Goal: Find specific page/section: Find specific page/section

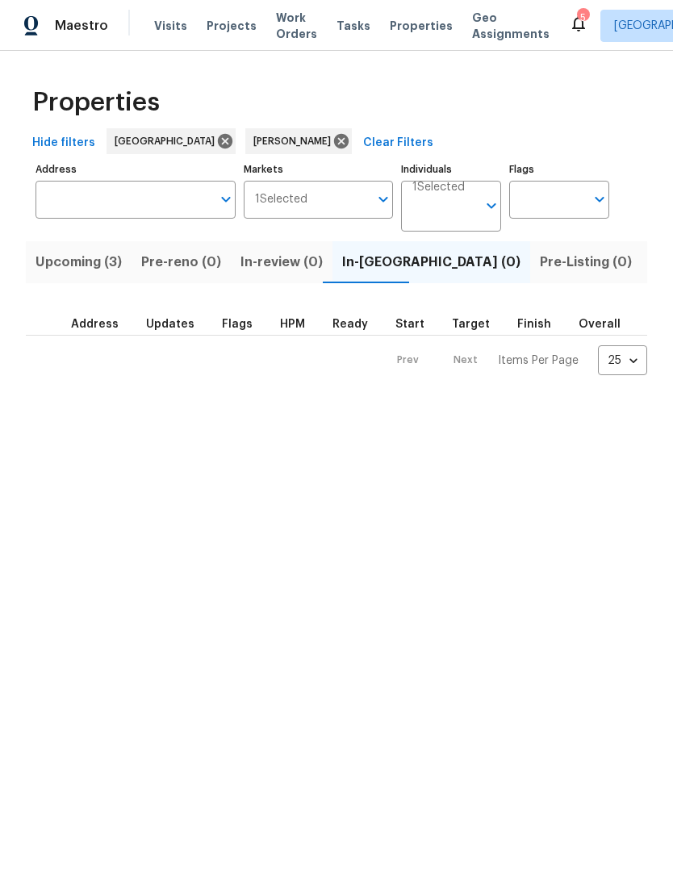
click at [95, 264] on span "Upcoming (3)" at bounding box center [79, 262] width 86 height 23
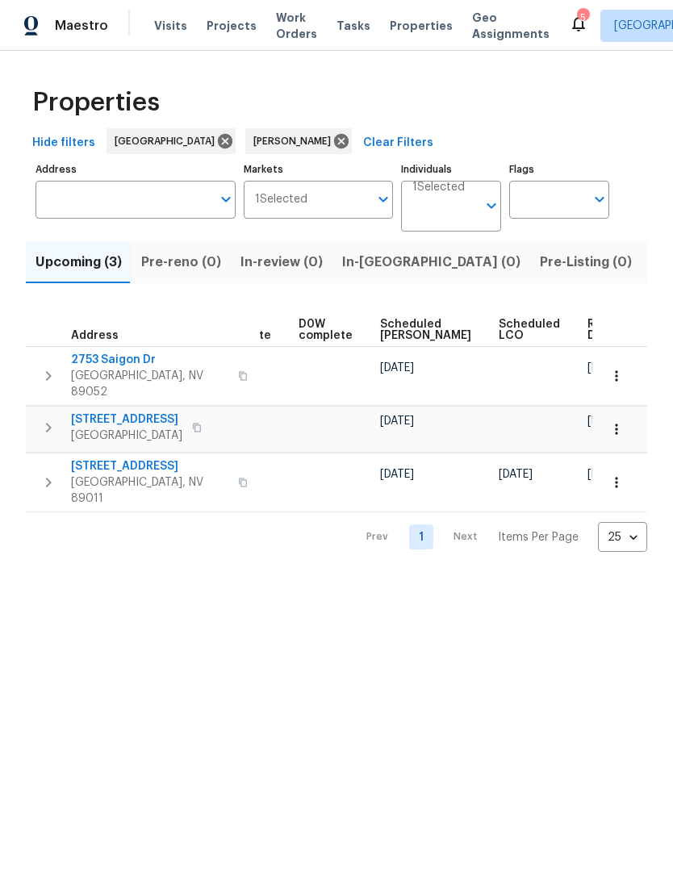
scroll to position [0, 406]
click at [387, 263] on span "In-[GEOGRAPHIC_DATA] (0)" at bounding box center [431, 262] width 178 height 23
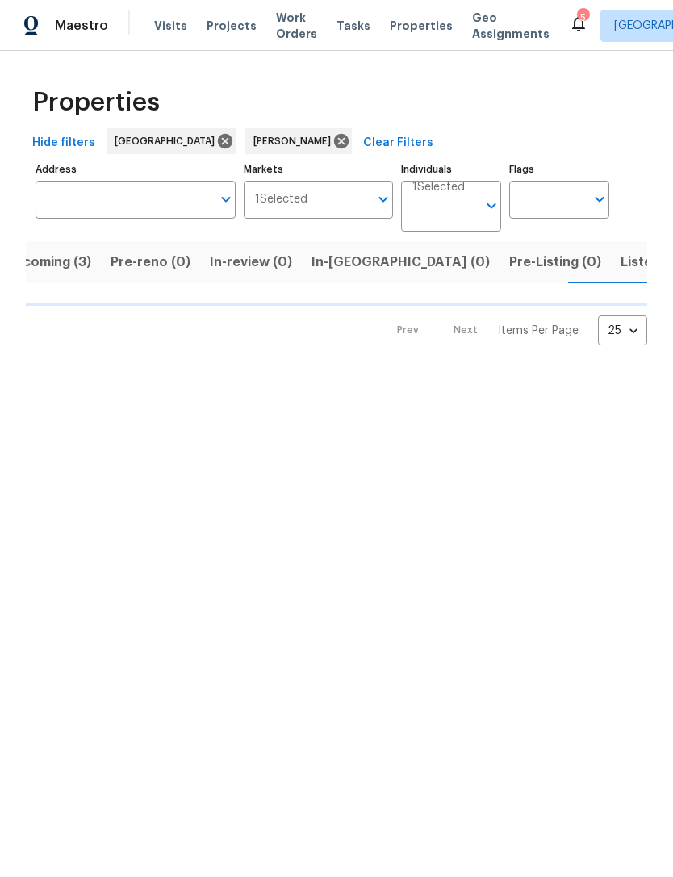
scroll to position [0, 31]
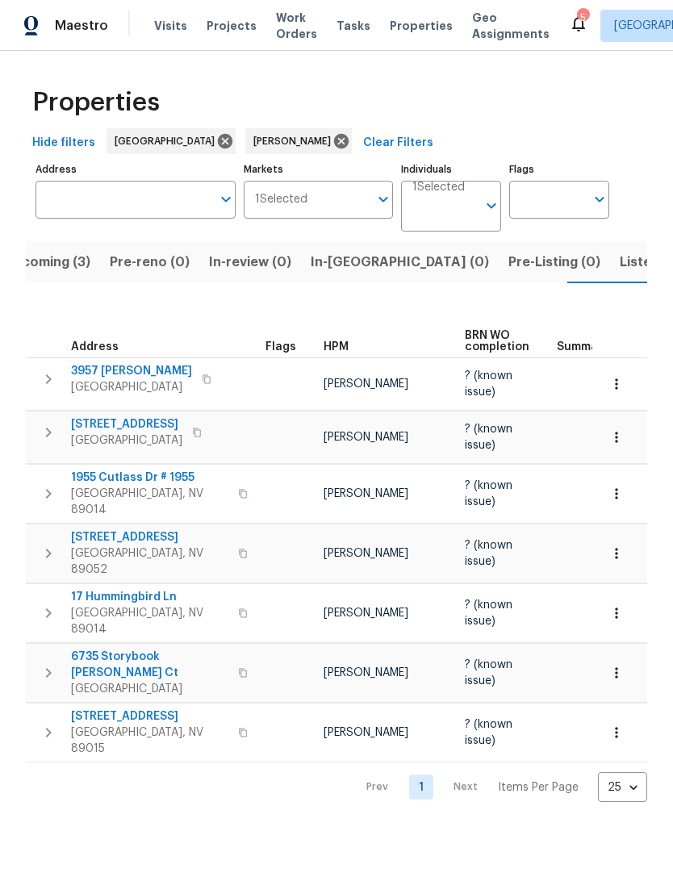
click at [350, 265] on span "In-[GEOGRAPHIC_DATA] (0)" at bounding box center [400, 262] width 178 height 23
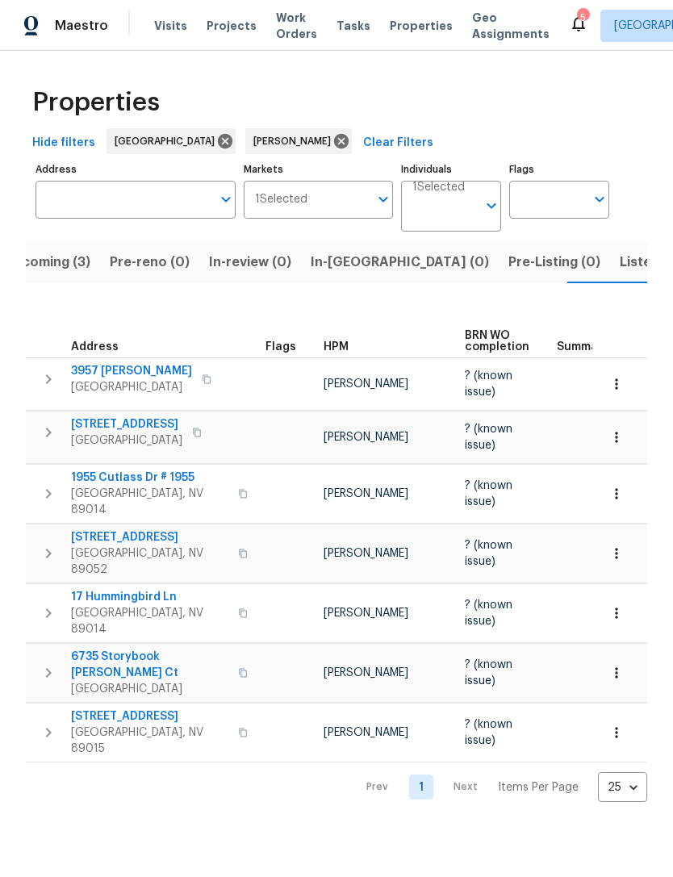
click at [344, 266] on span "In-[GEOGRAPHIC_DATA] (0)" at bounding box center [400, 262] width 178 height 23
